Goal: Information Seeking & Learning: Learn about a topic

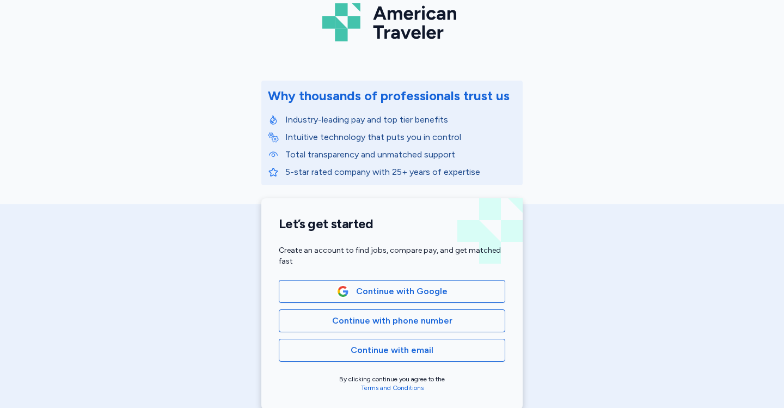
scroll to position [70, 0]
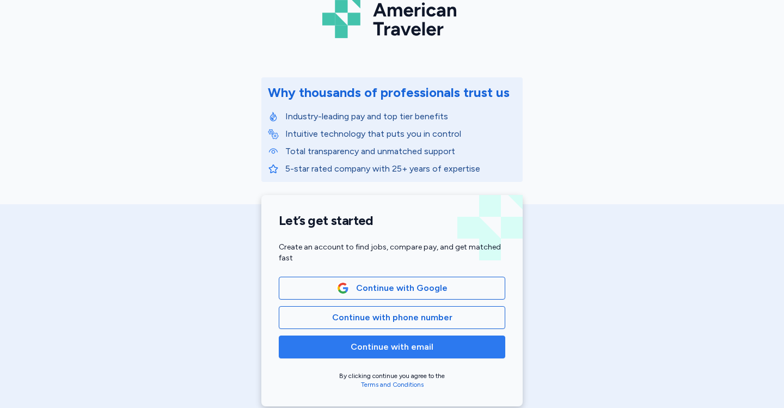
click at [438, 343] on span "Continue with email" at bounding box center [392, 346] width 208 height 13
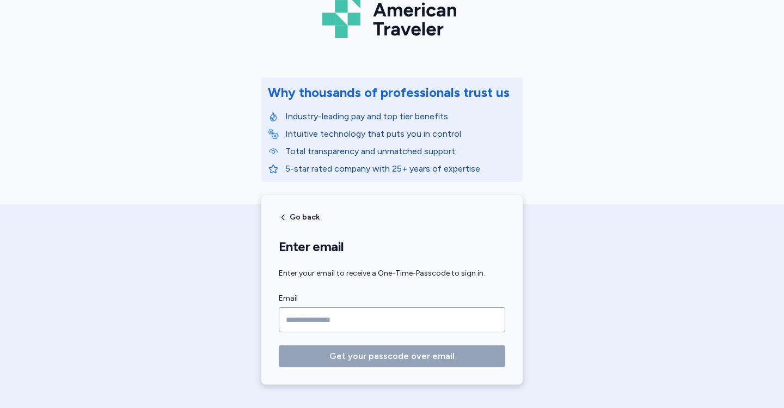
click at [351, 314] on input "Email" at bounding box center [392, 319] width 227 height 25
click at [288, 215] on div "Go back" at bounding box center [299, 217] width 41 height 9
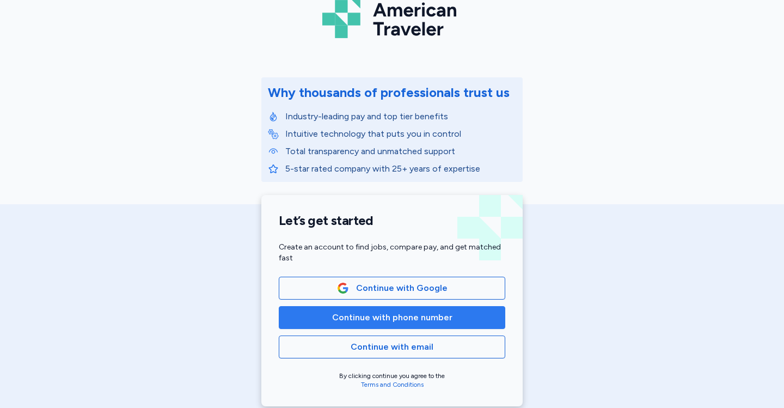
click at [337, 320] on span "Continue with phone number" at bounding box center [392, 317] width 120 height 13
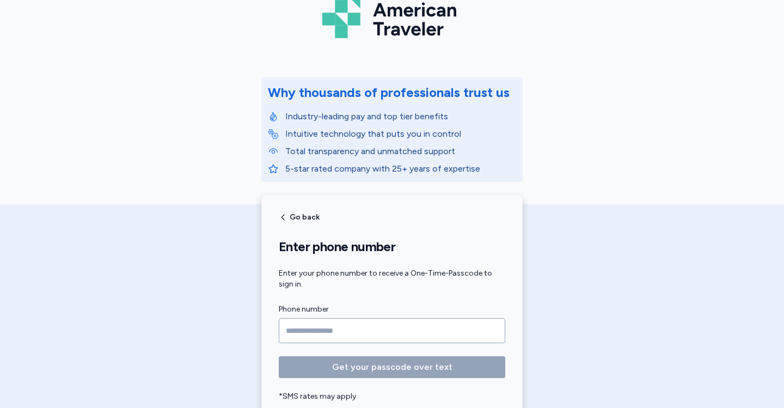
click at [310, 328] on input "Phone number" at bounding box center [392, 330] width 227 height 25
click at [306, 328] on input "Phone number" at bounding box center [392, 330] width 227 height 25
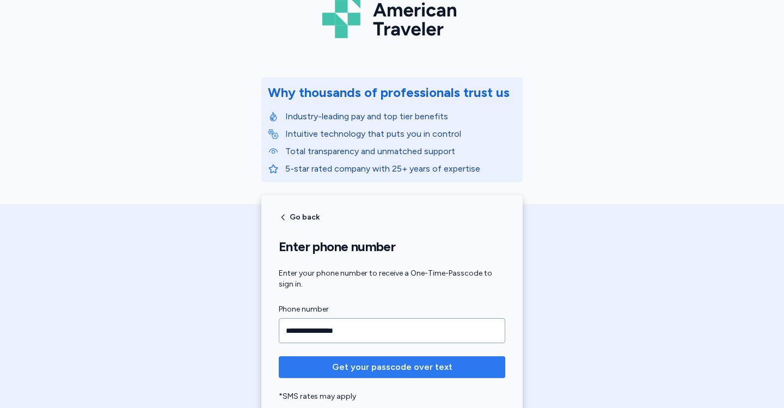
type input "**********"
click at [372, 369] on span "Get your passcode over text" at bounding box center [392, 367] width 120 height 13
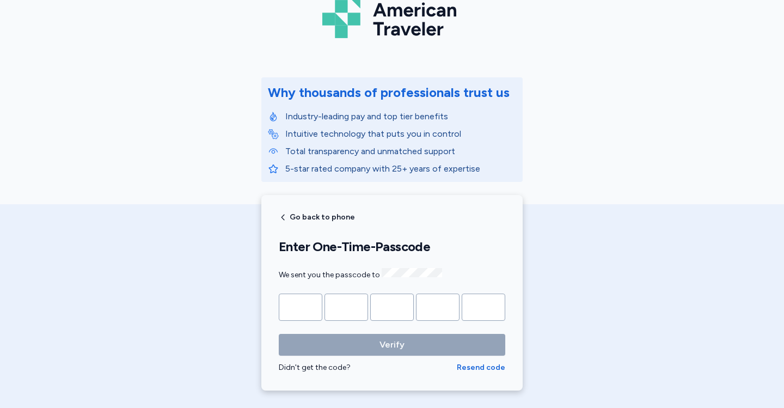
type input "*"
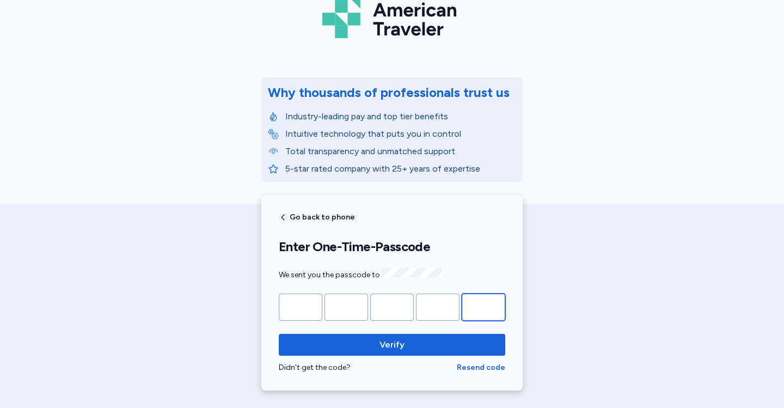
type input "*"
click at [279, 334] on button "Verify" at bounding box center [392, 345] width 227 height 22
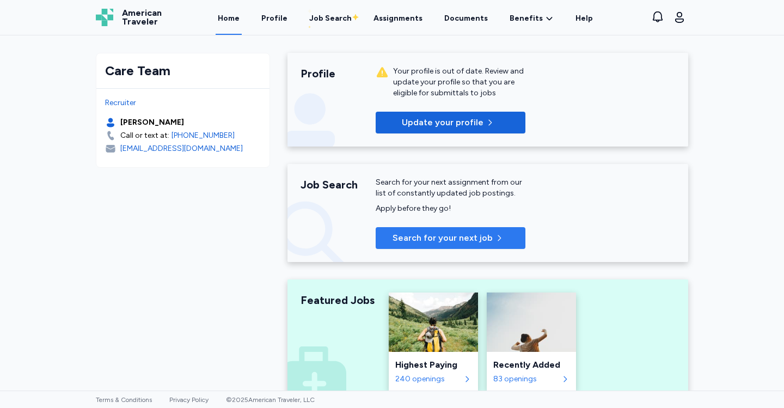
click at [438, 236] on span "Search for your next job" at bounding box center [443, 237] width 100 height 13
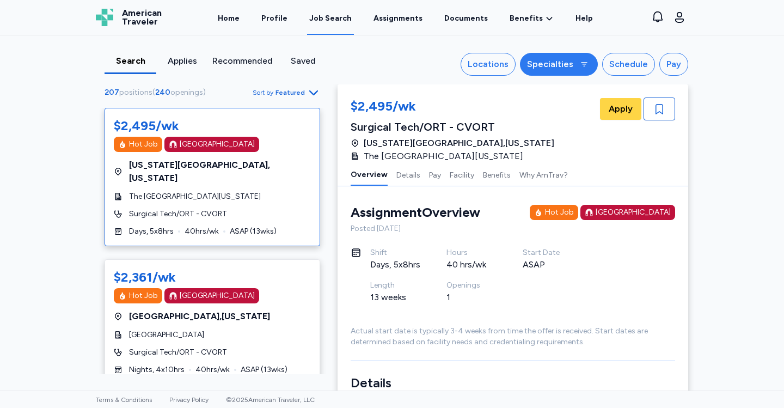
click at [582, 66] on icon "button" at bounding box center [584, 64] width 9 height 9
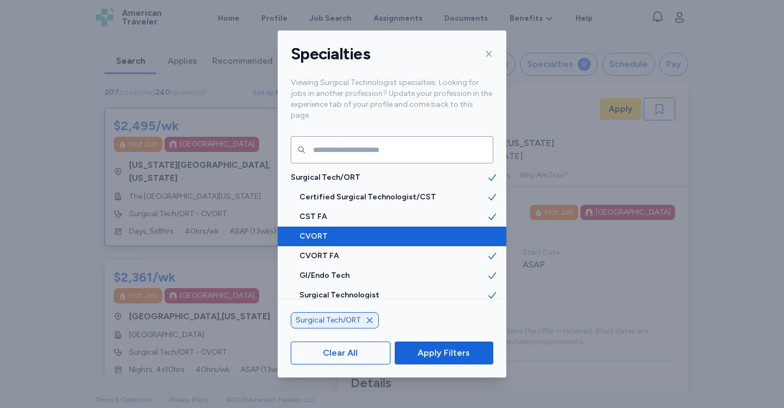
click at [487, 231] on icon at bounding box center [492, 236] width 11 height 11
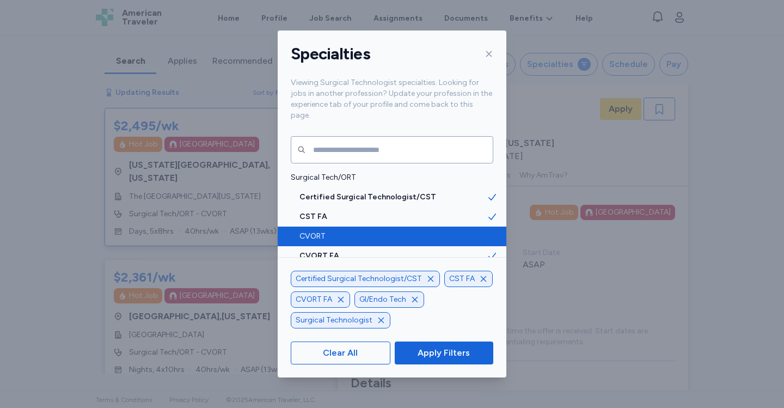
scroll to position [1, 0]
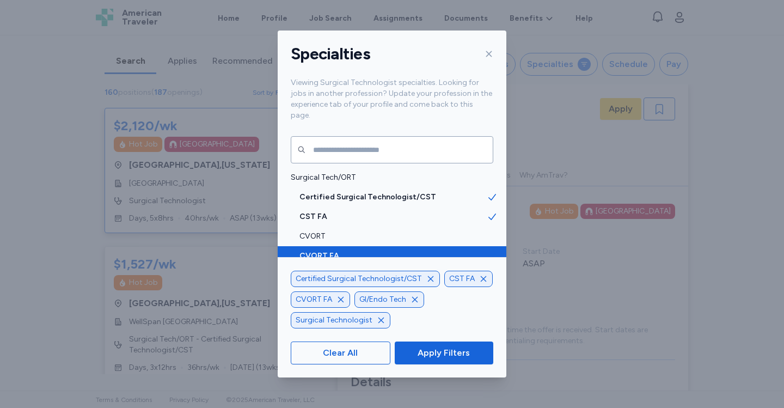
click at [492, 251] on icon at bounding box center [492, 256] width 11 height 11
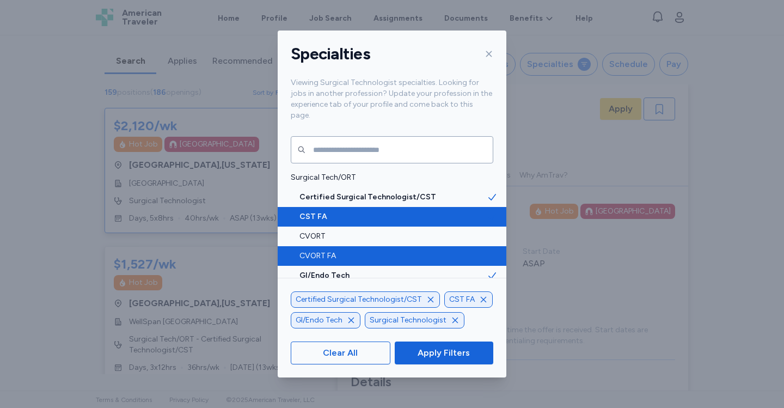
click at [495, 213] on span at bounding box center [497, 217] width 20 height 20
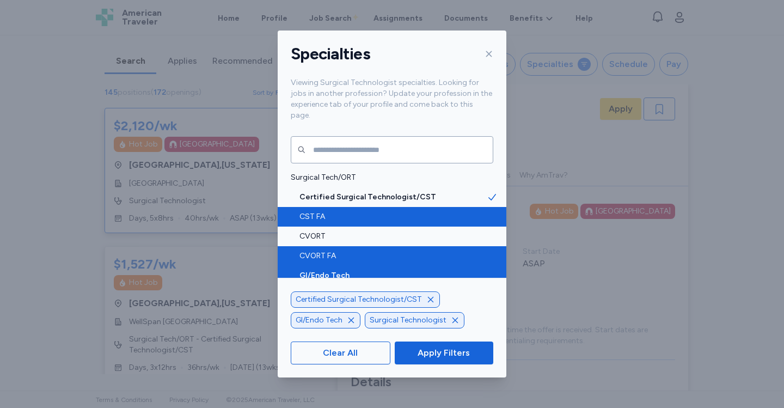
click at [490, 270] on icon at bounding box center [492, 275] width 11 height 11
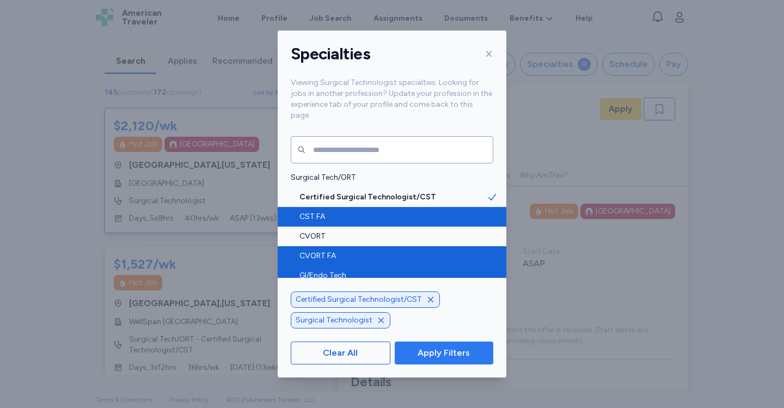
click at [450, 348] on span "Apply Filters" at bounding box center [444, 352] width 52 height 13
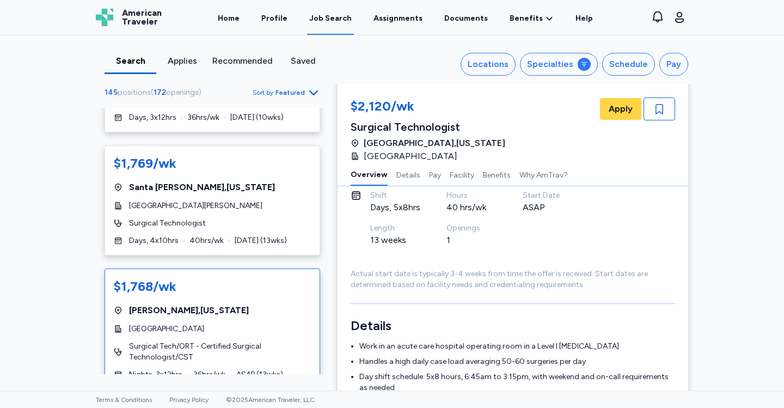
scroll to position [54, 0]
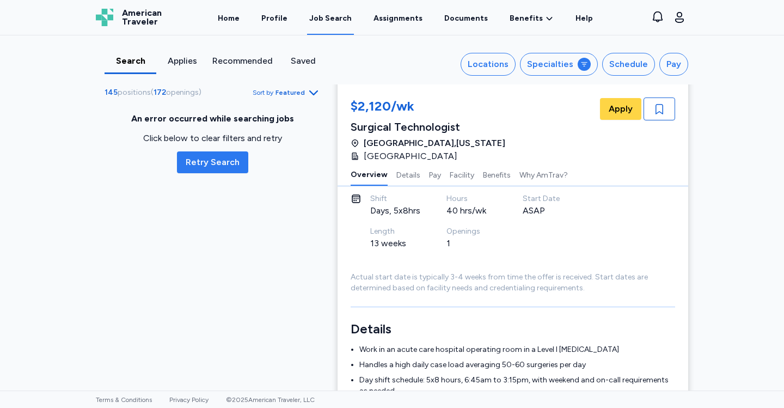
click at [228, 164] on span "Retry Search" at bounding box center [213, 162] width 54 height 13
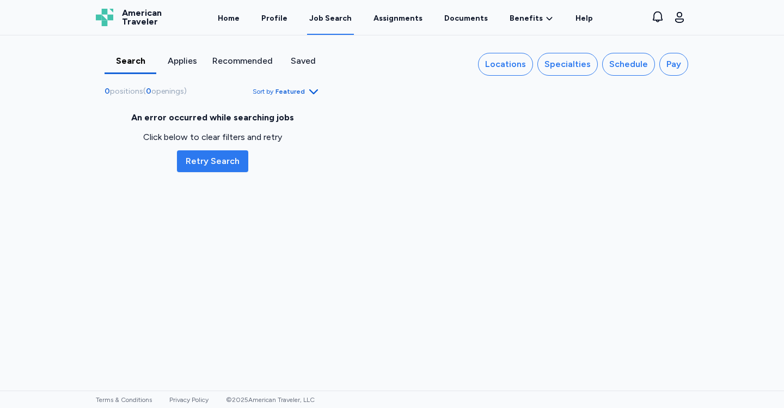
click at [229, 161] on span "Retry Search" at bounding box center [213, 161] width 54 height 13
click at [214, 162] on span "Retry Search" at bounding box center [213, 161] width 54 height 13
click at [210, 162] on span "Retry Search" at bounding box center [213, 161] width 54 height 13
click at [198, 160] on span "Retry Search" at bounding box center [213, 161] width 54 height 13
click at [205, 165] on span "Retry Search" at bounding box center [213, 161] width 54 height 13
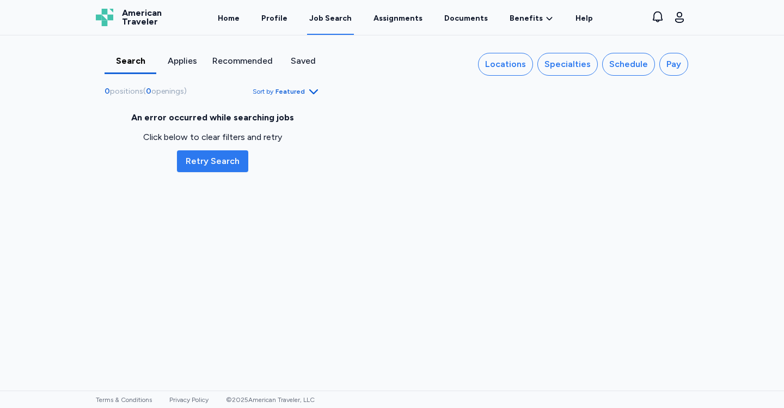
click at [205, 165] on span "Retry Search" at bounding box center [213, 161] width 54 height 13
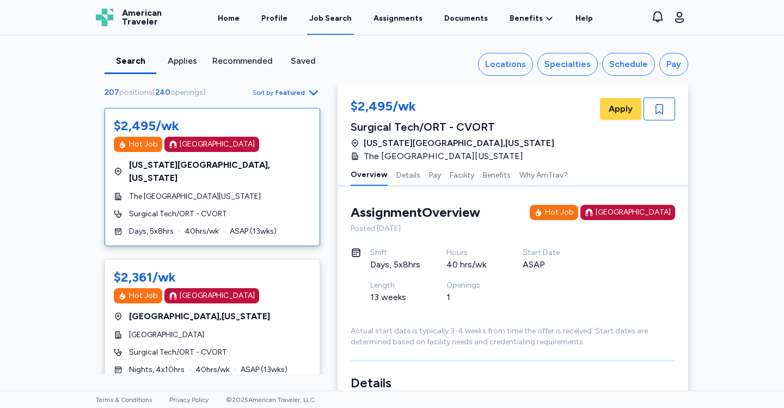
scroll to position [3, 0]
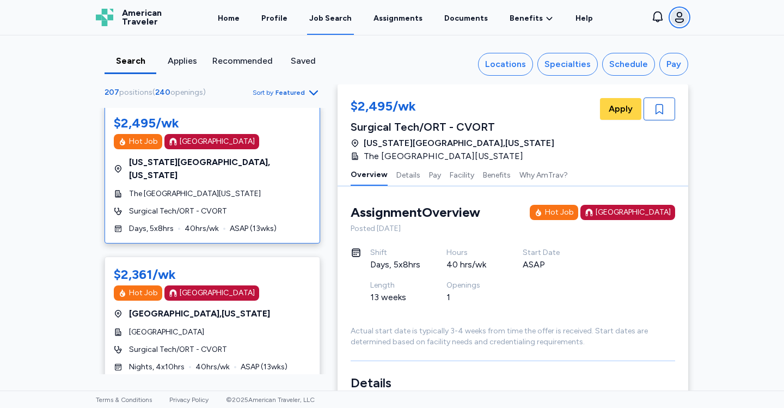
click at [681, 20] on icon "button" at bounding box center [679, 17] width 13 height 13
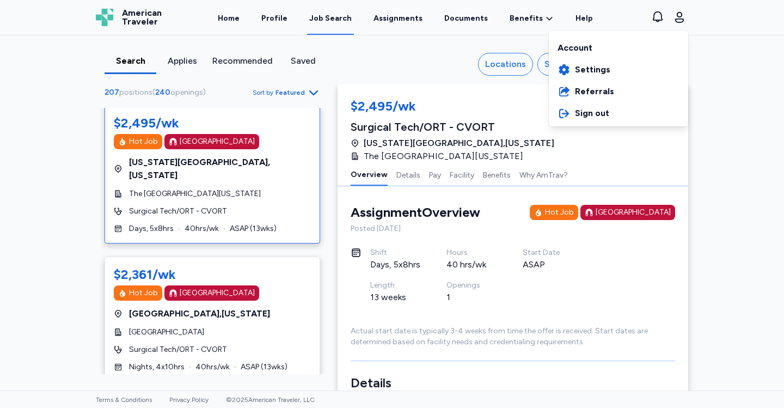
click at [721, 52] on div "Open sidebar Job Search American Traveler American Traveler Home Profile Job Se…" at bounding box center [392, 204] width 784 height 408
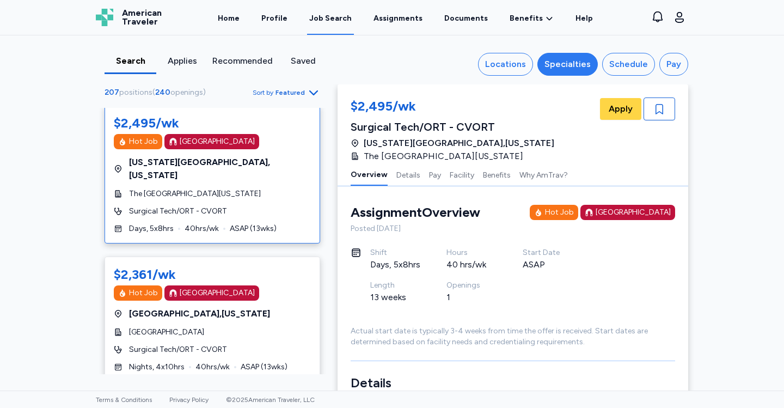
click at [575, 70] on div "Specialties" at bounding box center [568, 64] width 46 height 13
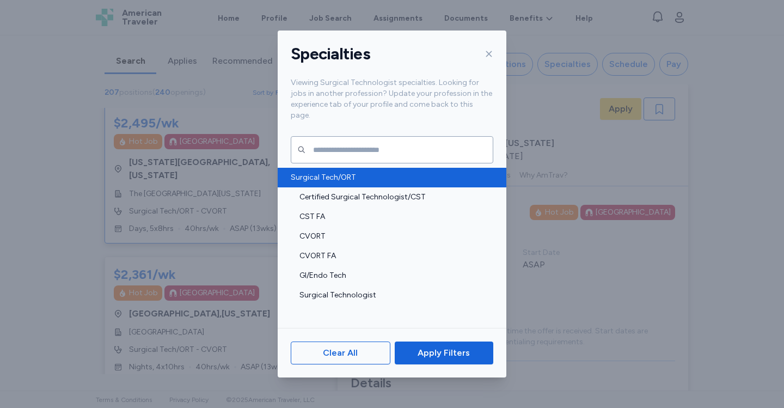
click at [475, 172] on span "Surgical Tech/ORT" at bounding box center [389, 177] width 196 height 11
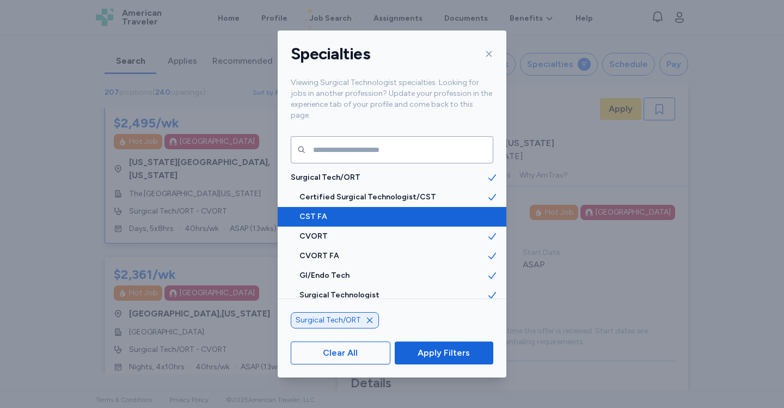
click at [491, 211] on icon at bounding box center [492, 216] width 11 height 11
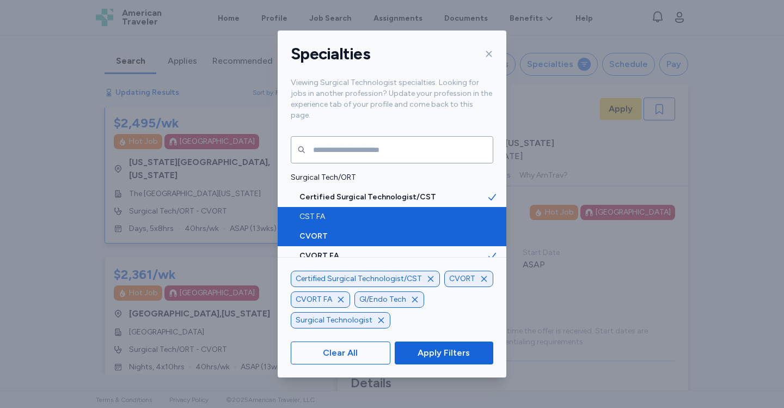
click at [493, 231] on icon at bounding box center [492, 236] width 11 height 11
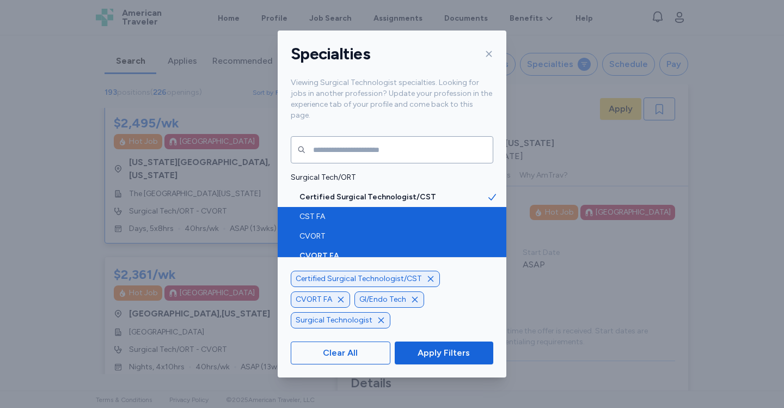
click at [493, 251] on icon at bounding box center [492, 256] width 11 height 11
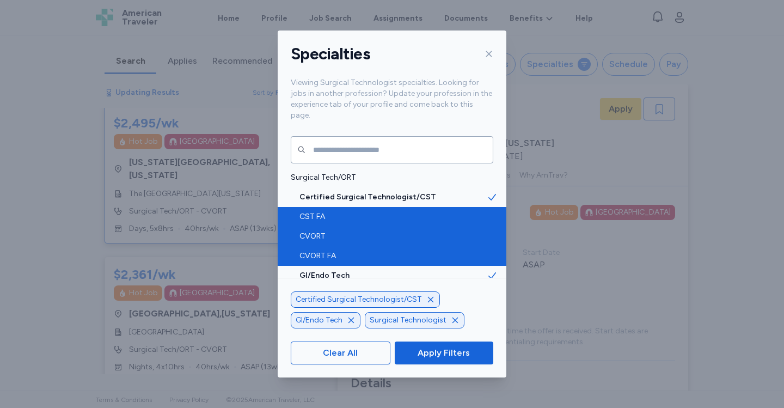
scroll to position [1, 0]
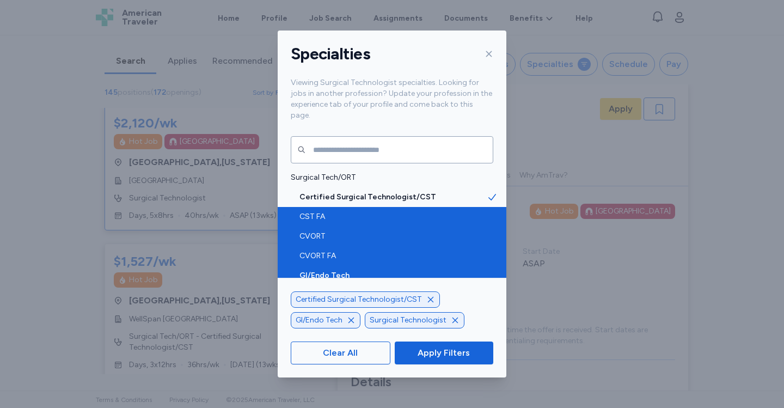
click at [496, 270] on icon at bounding box center [492, 275] width 11 height 11
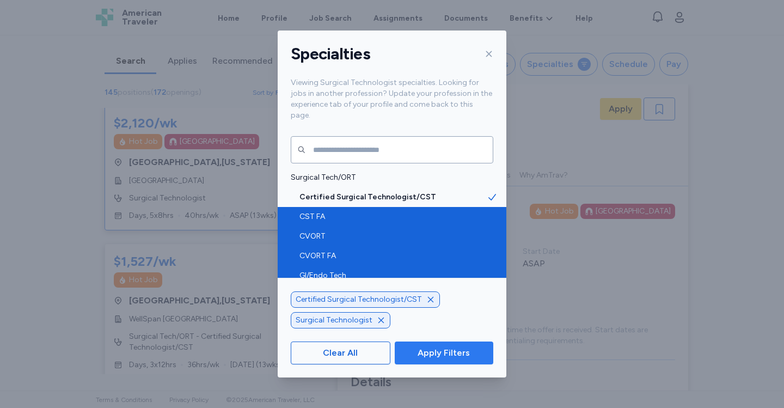
click at [440, 347] on span "Apply Filters" at bounding box center [444, 352] width 52 height 13
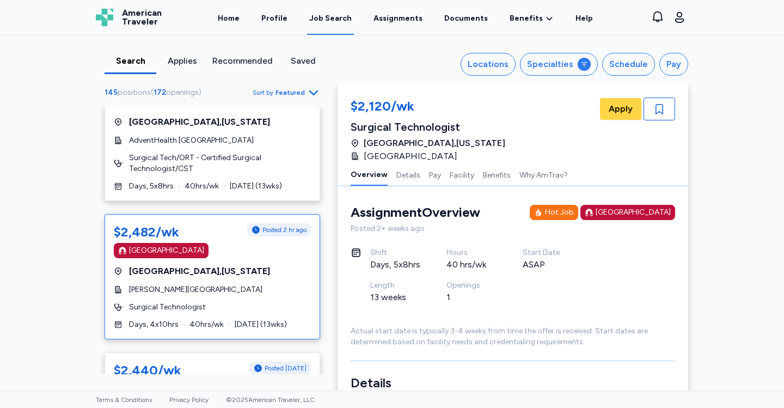
scroll to position [832, 0]
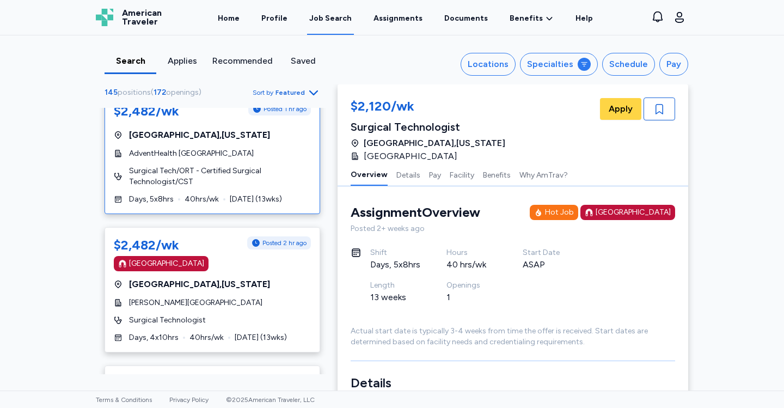
click at [300, 178] on span "Surgical Tech/ORT - Certified Surgical Technologist/CST" at bounding box center [220, 177] width 182 height 22
